Goal: Information Seeking & Learning: Learn about a topic

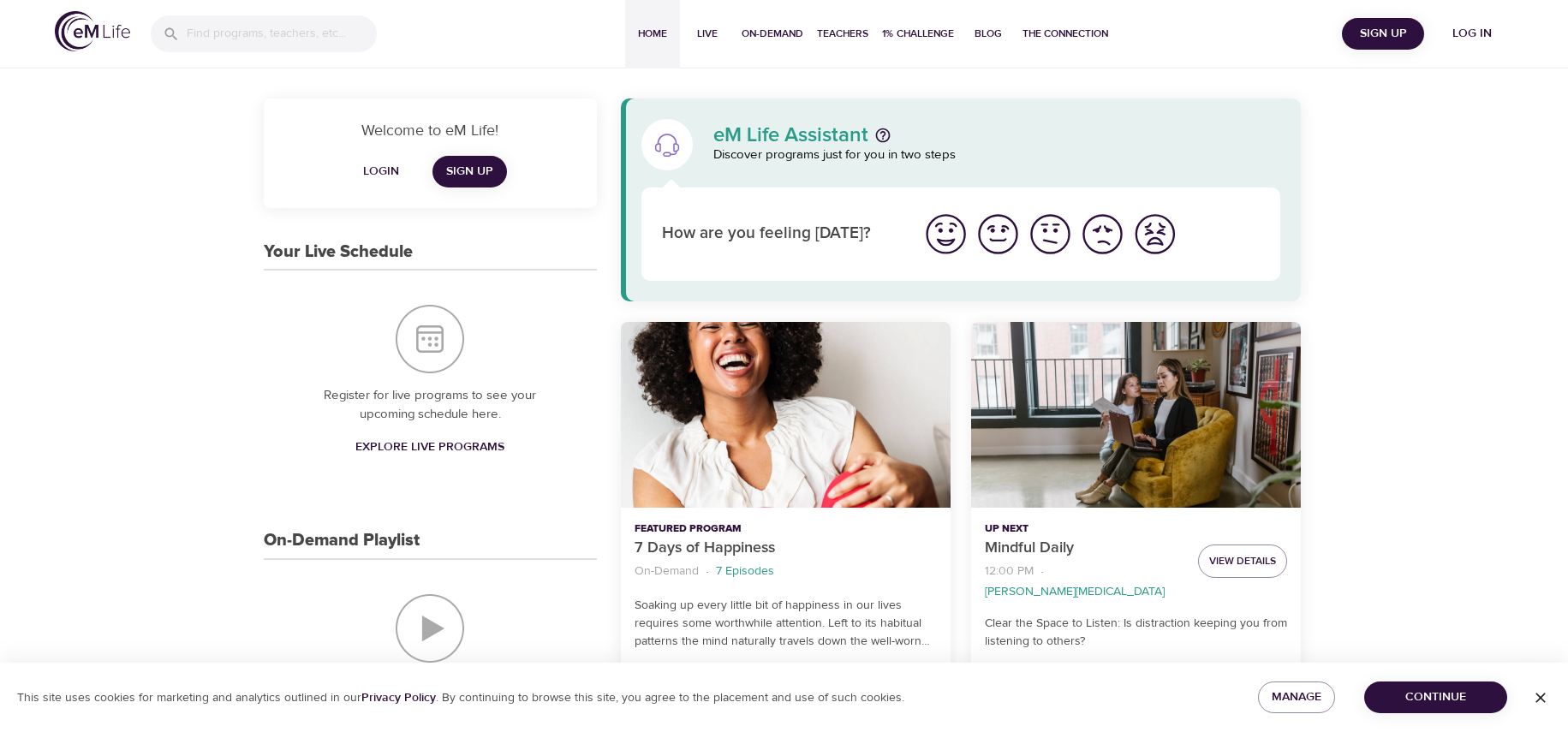
click at [450, 450] on span "Explore Live Programs" at bounding box center [430, 447] width 149 height 22
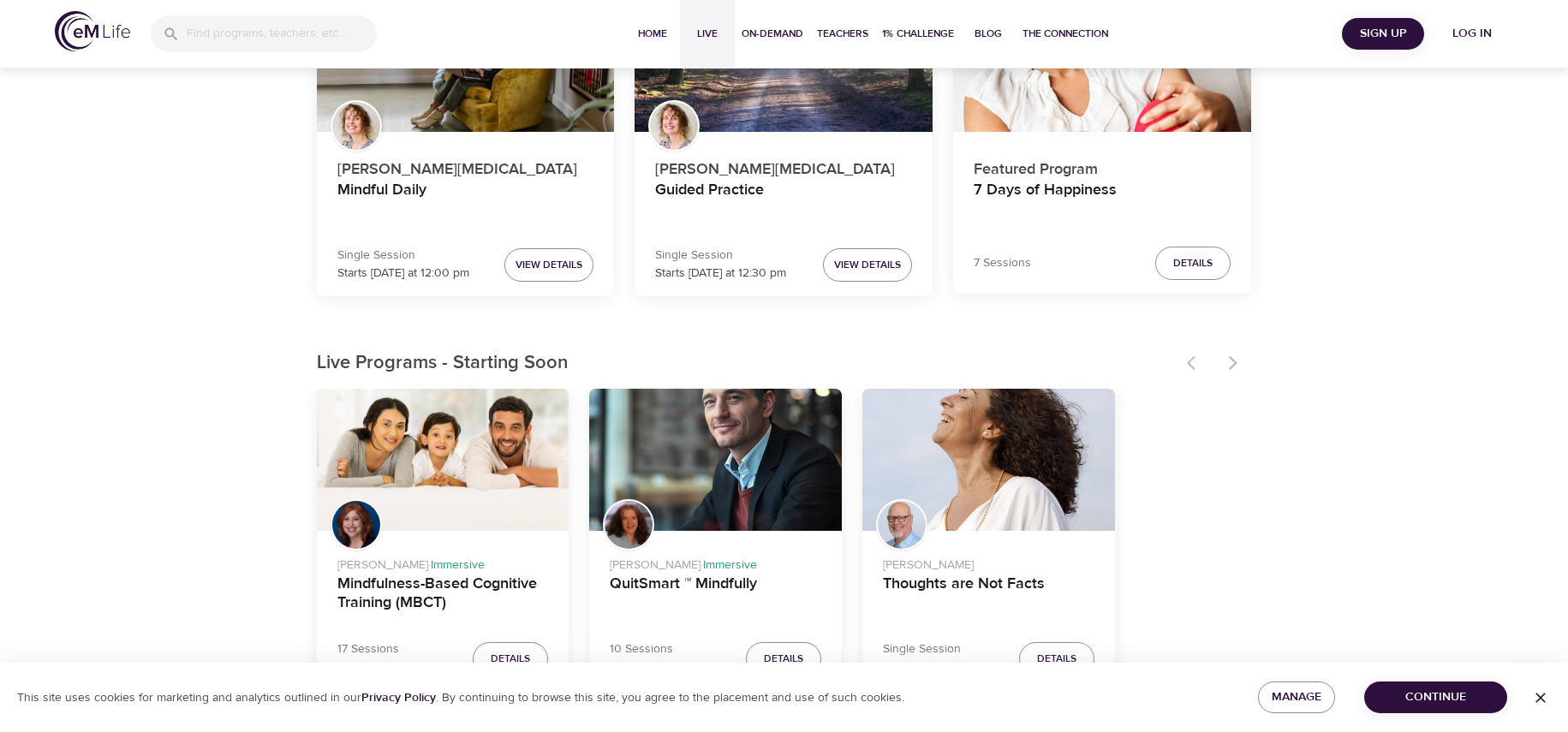
scroll to position [342, 0]
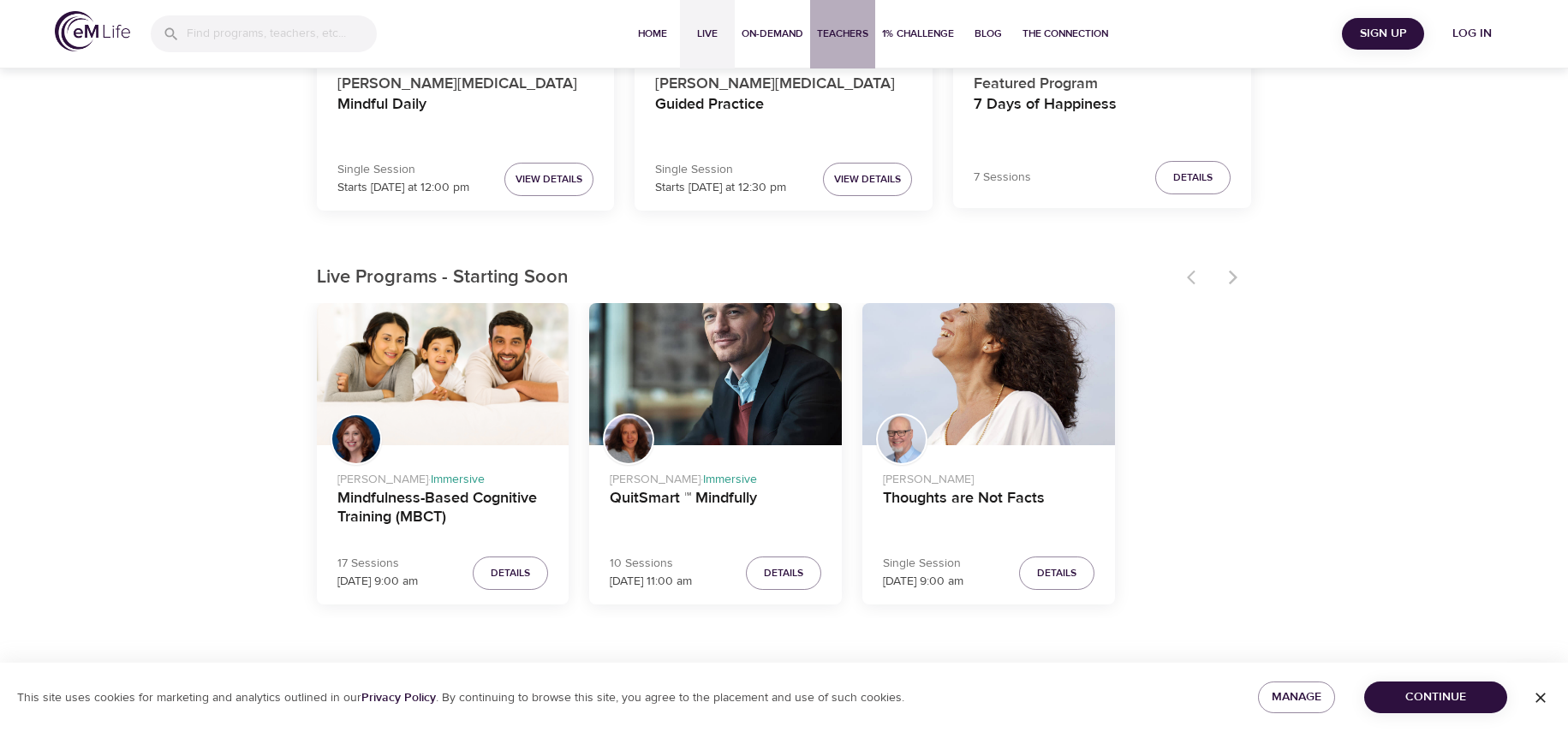
click at [828, 44] on button "Teachers" at bounding box center [843, 34] width 65 height 68
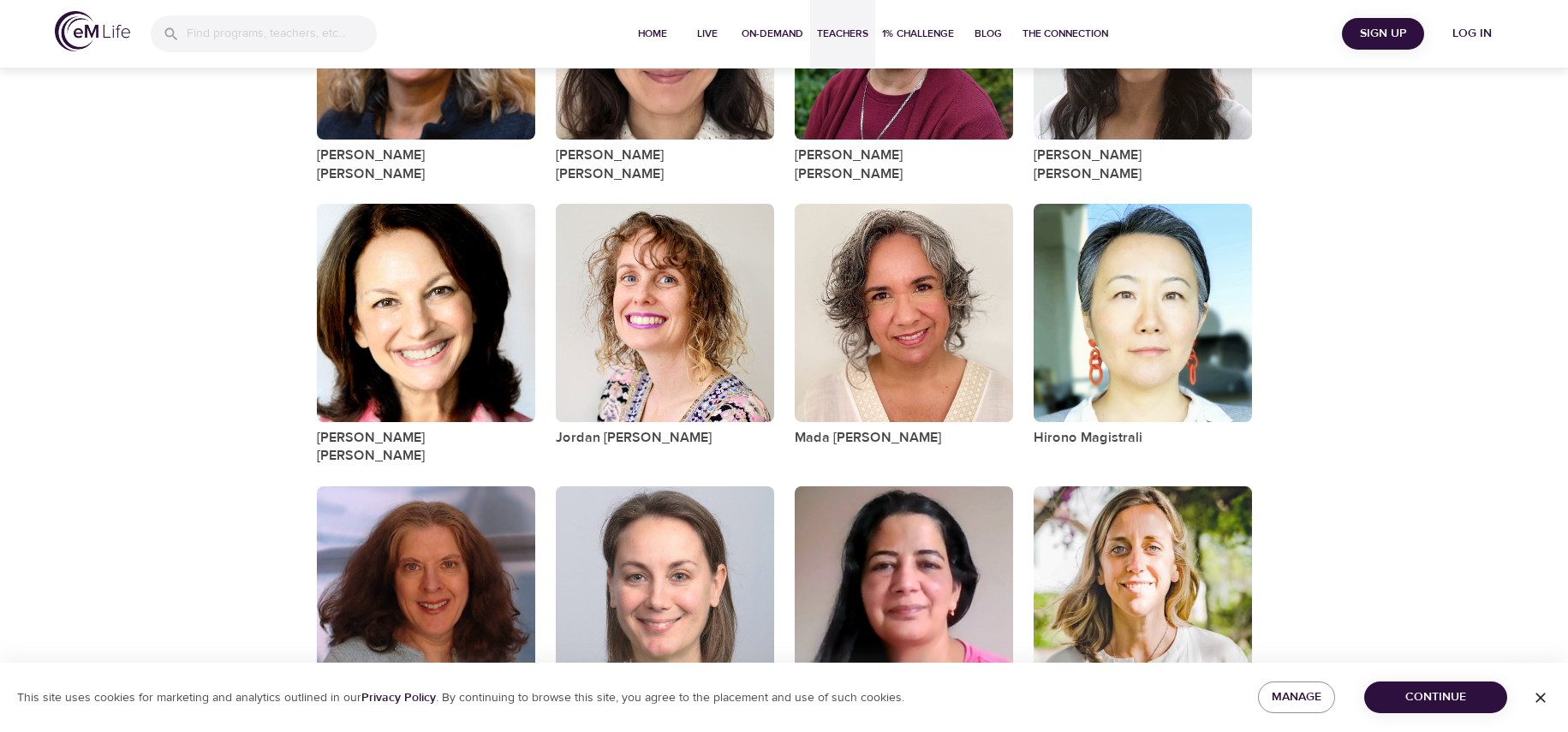
scroll to position [1616, 0]
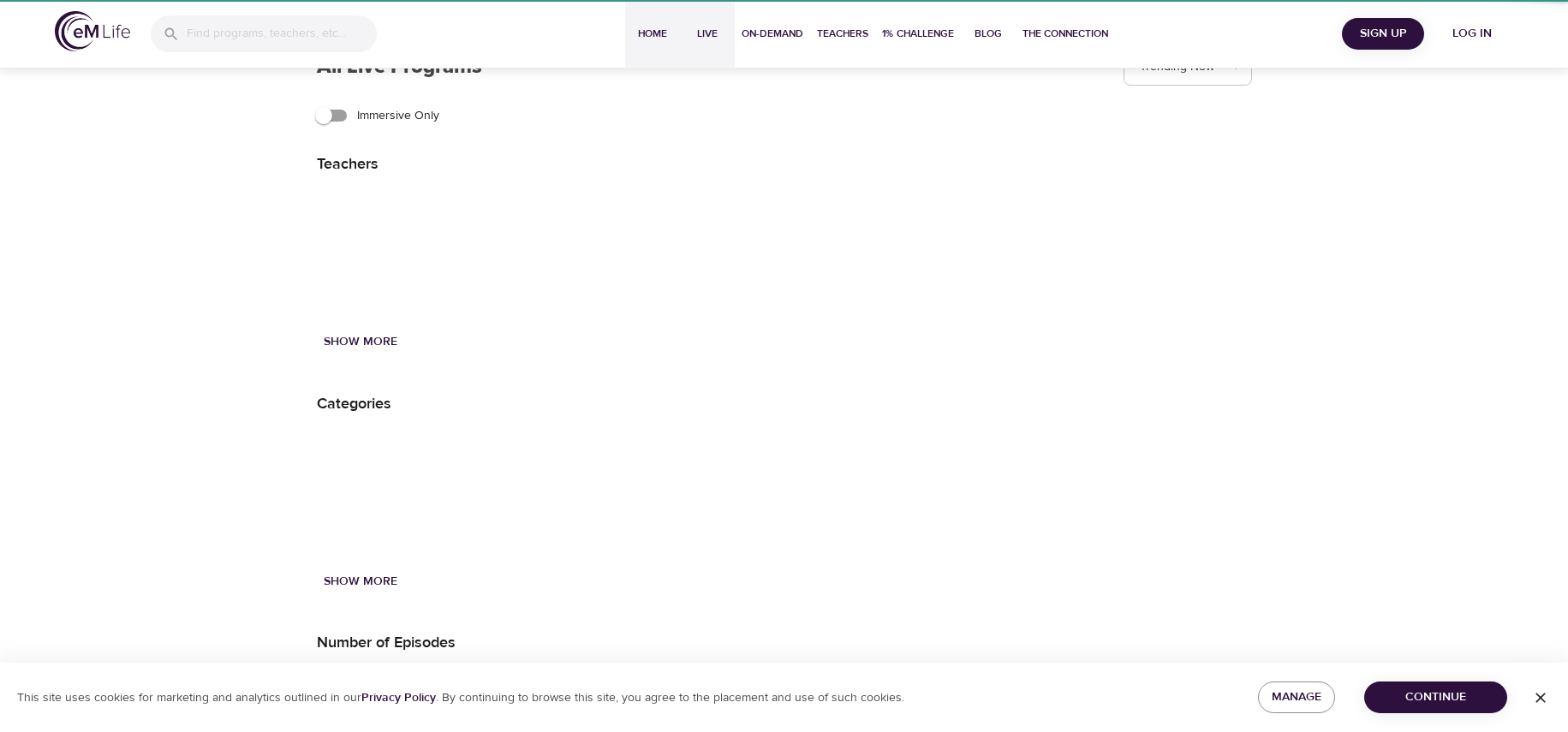
scroll to position [342, 0]
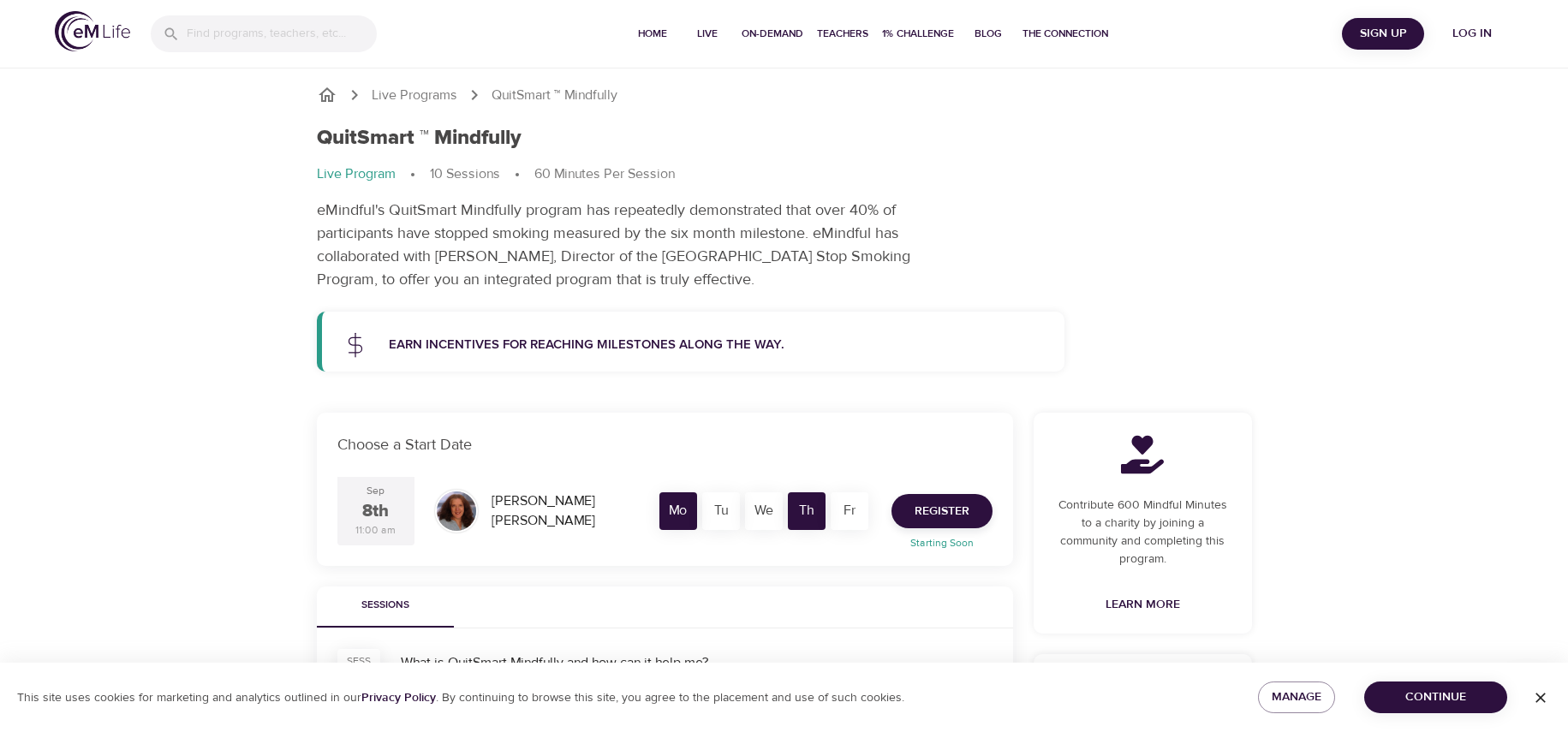
drag, startPoint x: 737, startPoint y: 235, endPoint x: 739, endPoint y: 288, distance: 53.0
click at [739, 288] on p "eMindful's QuitSmart Mindfully program has repeatedly demonstrated that over 40…" at bounding box center [638, 244] width 642 height 93
click at [915, 271] on p "eMindful's QuitSmart Mindfully program has repeatedly demonstrated that over 40…" at bounding box center [638, 244] width 642 height 93
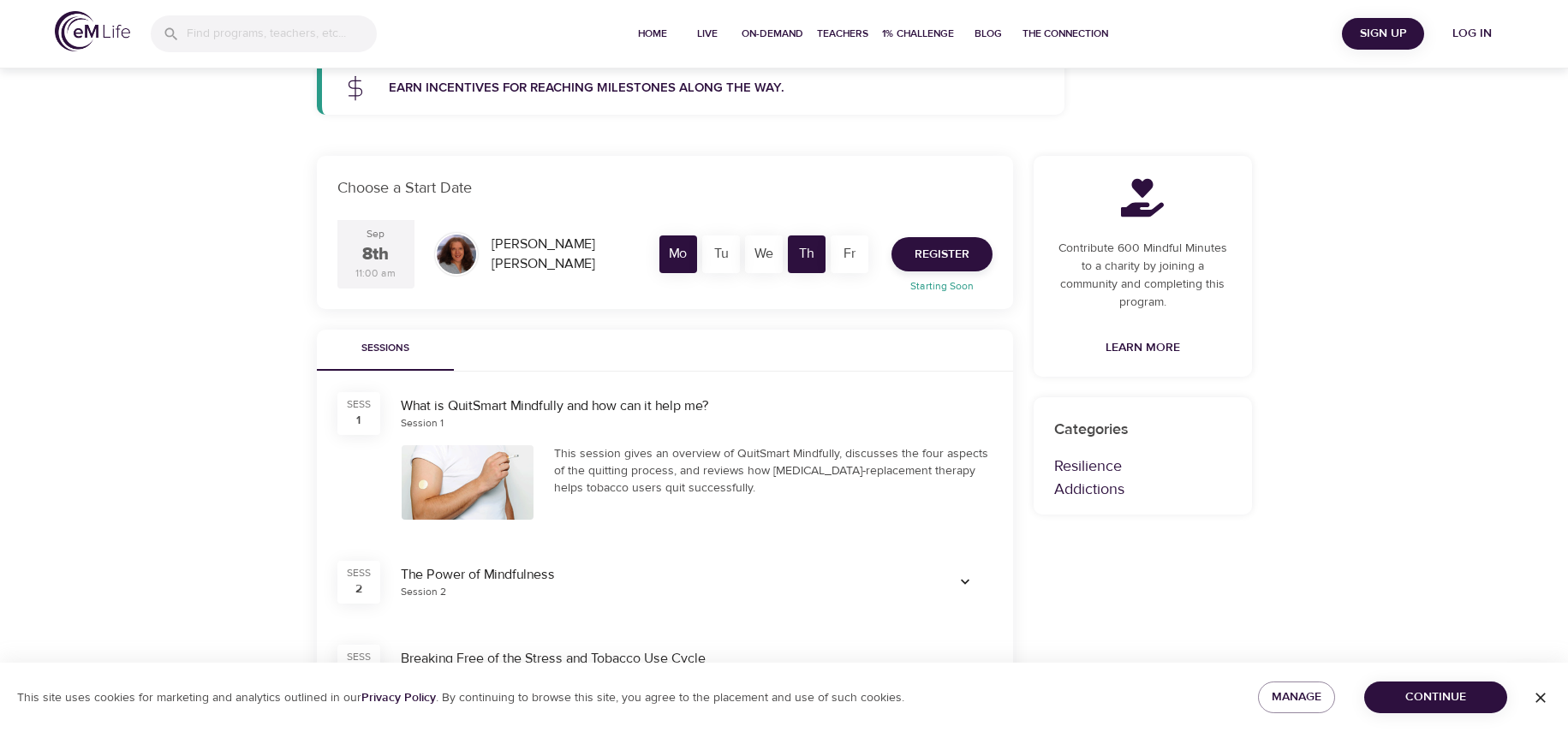
scroll to position [428, 0]
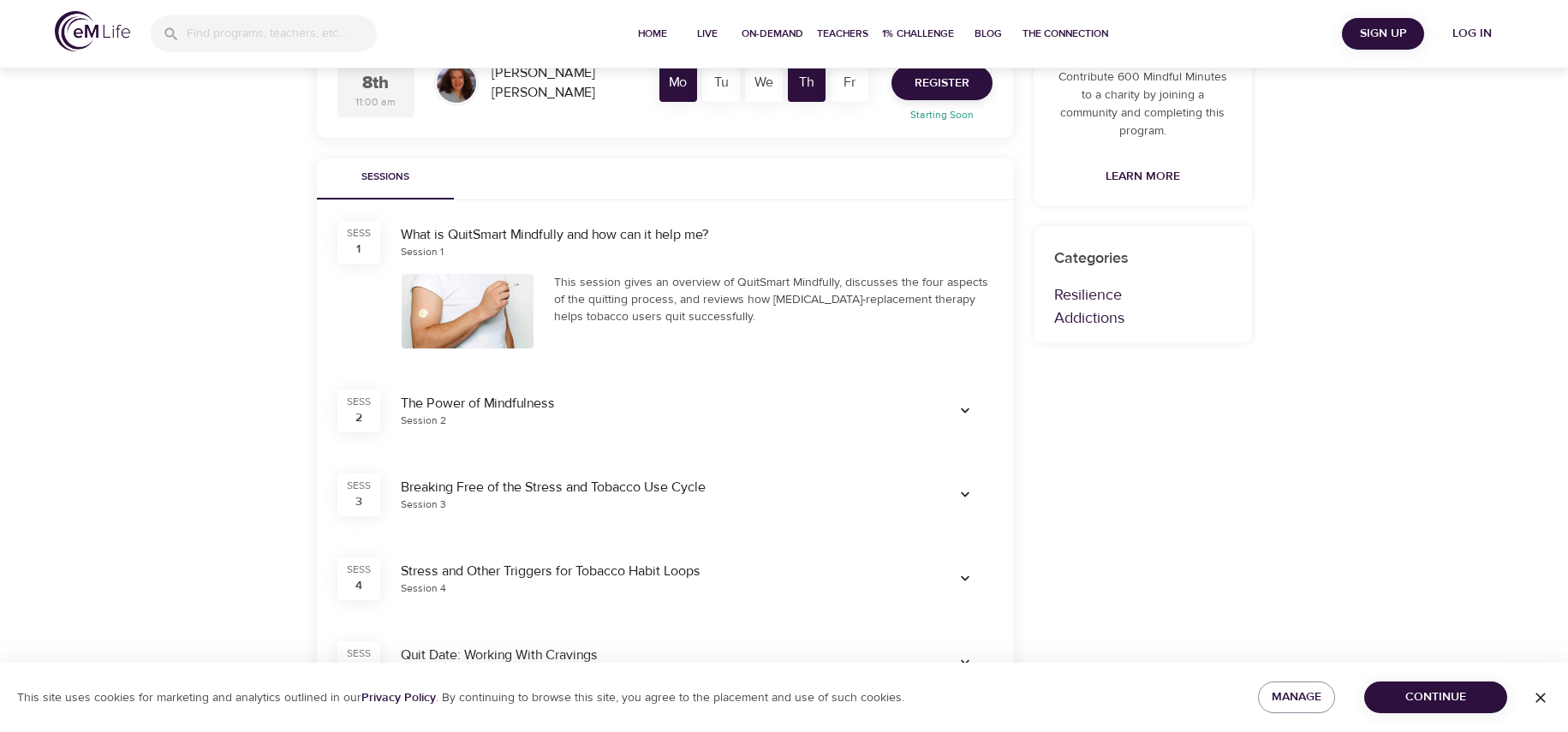
click at [887, 353] on div "This session gives an overview of QuitSmart Mindfully, discusses the four aspec…" at bounding box center [773, 311] width 459 height 95
click at [968, 407] on icon "button" at bounding box center [966, 411] width 17 height 17
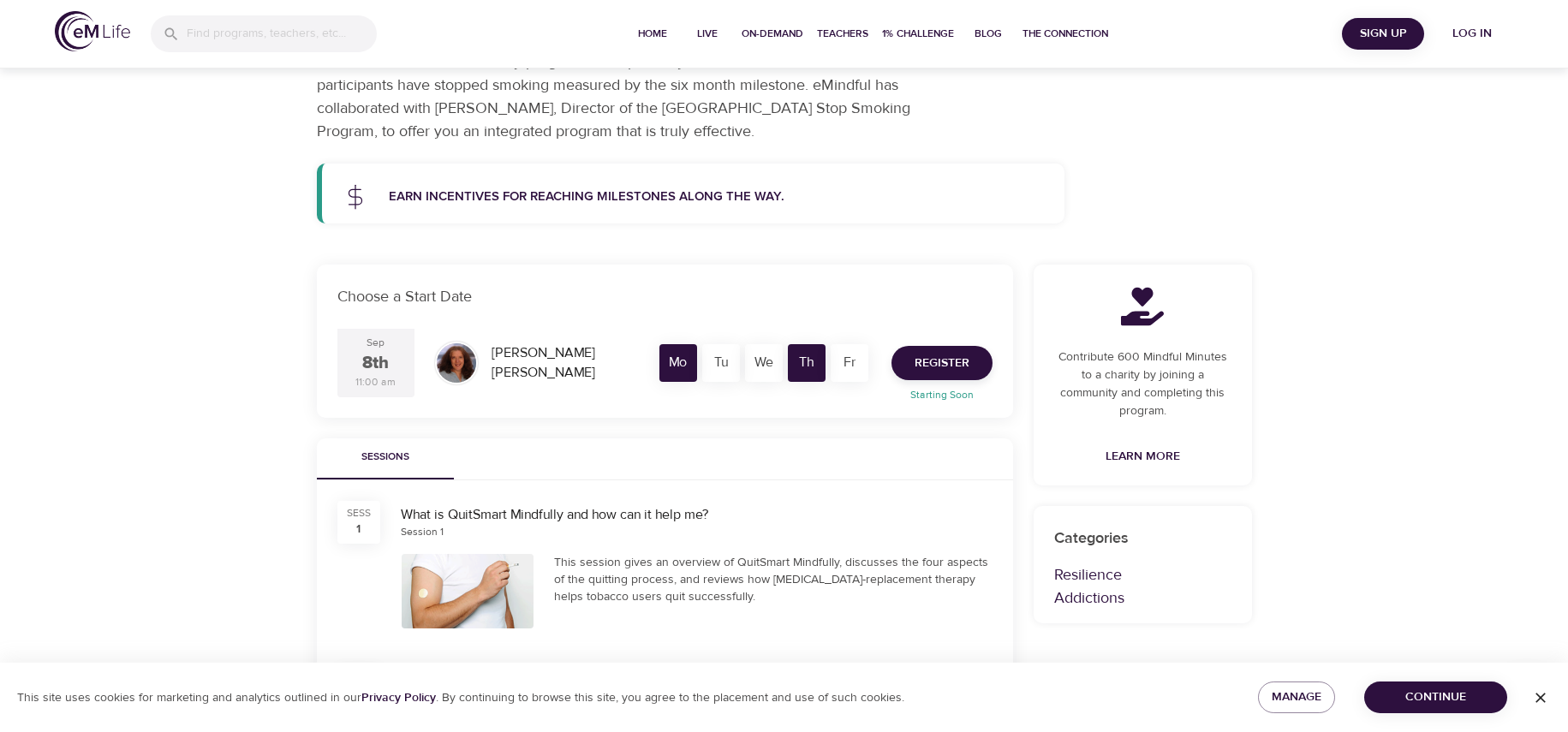
scroll to position [0, 0]
